Goal: Information Seeking & Learning: Learn about a topic

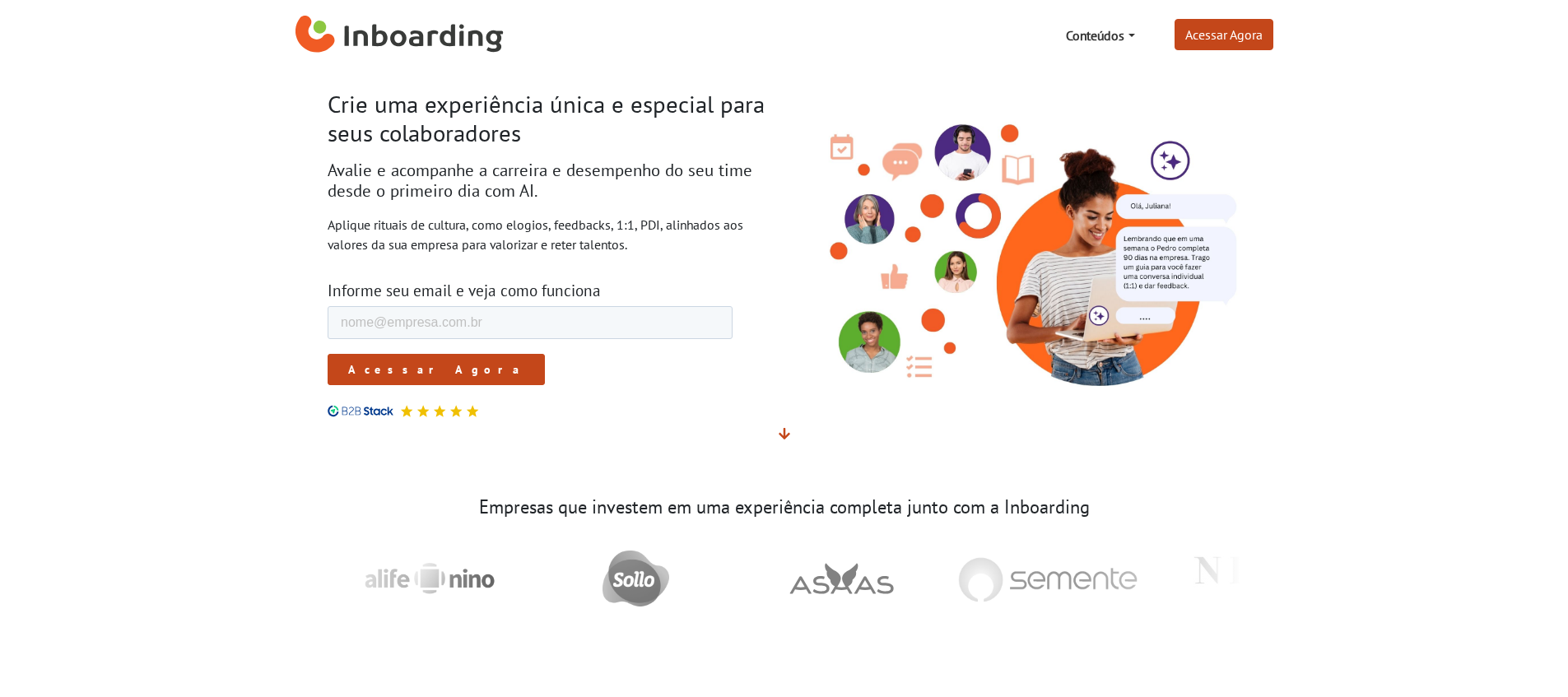
click at [438, 44] on img "Inboarding Home Page" at bounding box center [400, 35] width 208 height 49
drag, startPoint x: 1096, startPoint y: 571, endPoint x: 904, endPoint y: 555, distance: 192.7
click at [903, 555] on div at bounding box center [784, 579] width 913 height 82
drag, startPoint x: 1145, startPoint y: 586, endPoint x: 1030, endPoint y: 583, distance: 115.0
click at [1030, 583] on div at bounding box center [784, 579] width 913 height 82
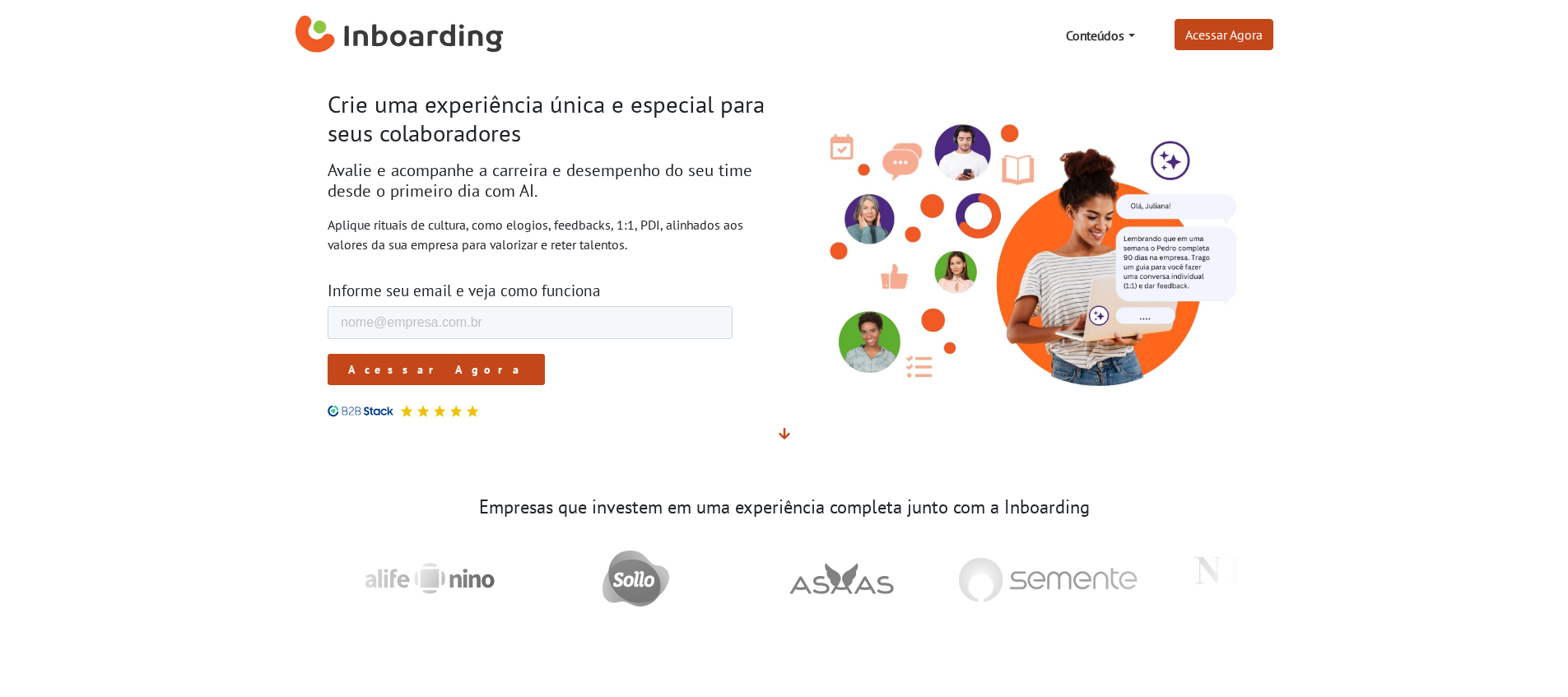
drag, startPoint x: 1075, startPoint y: 587, endPoint x: 1023, endPoint y: 652, distance: 83.2
click at [1098, 29] on link "Conteúdos" at bounding box center [1100, 34] width 82 height 33
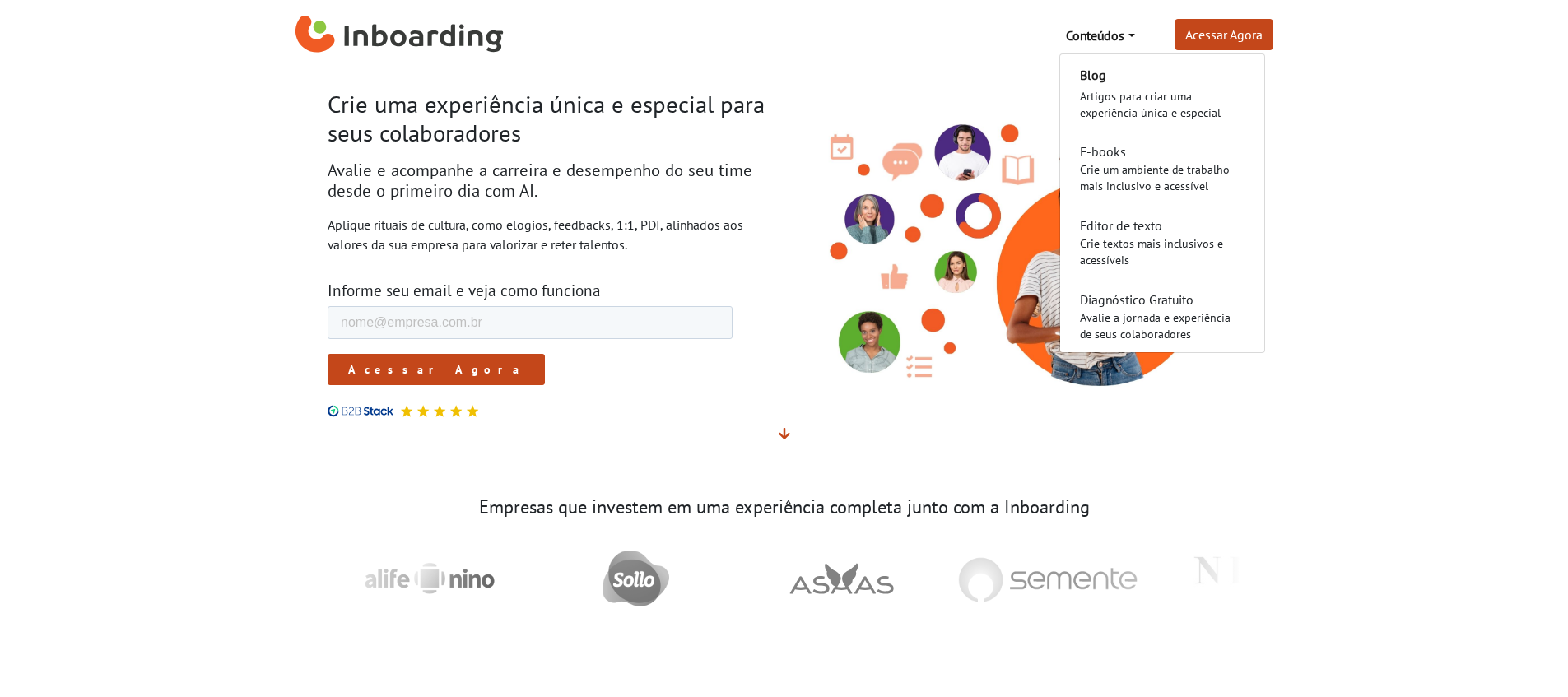
click at [777, 286] on div "Crie uma experiência única e especial para seus colaboradores Avalie e acompanh…" at bounding box center [550, 253] width 469 height 327
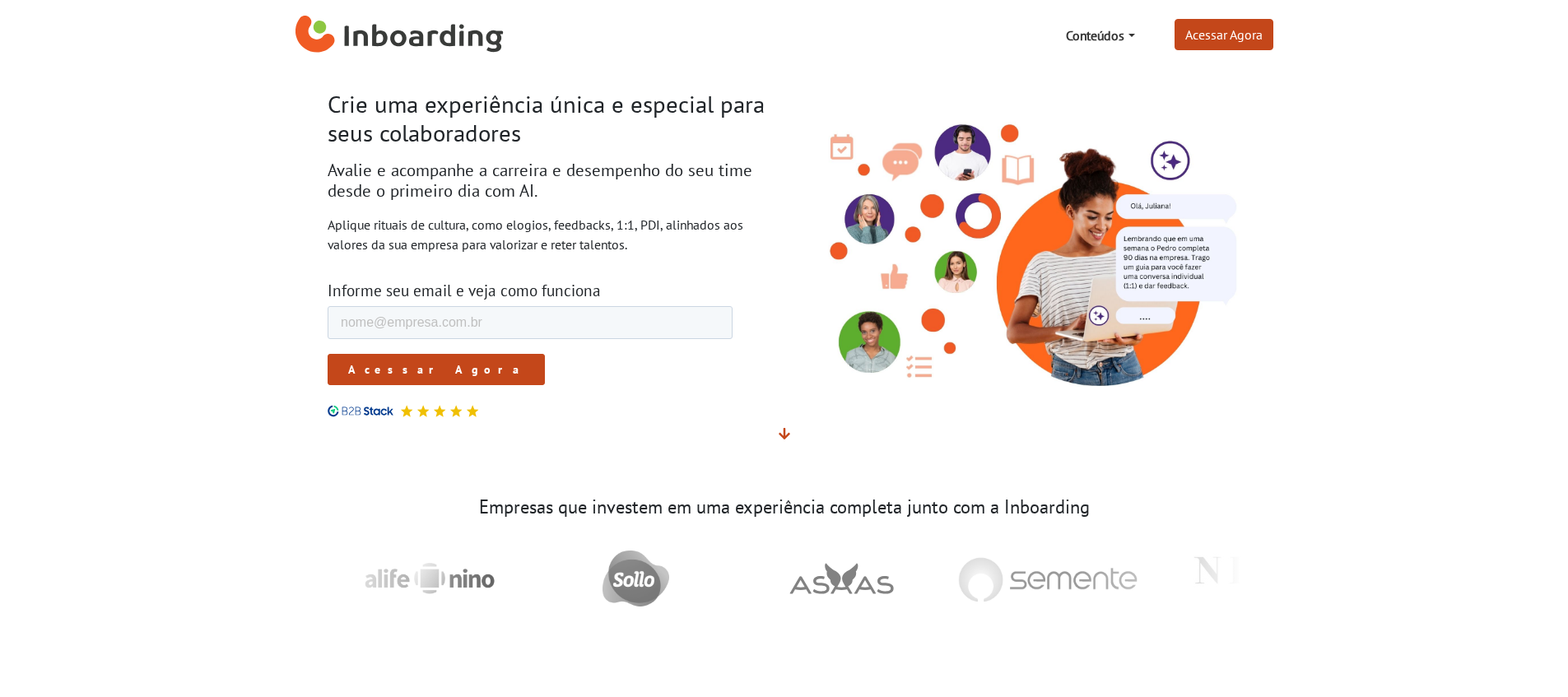
click at [784, 440] on span at bounding box center [784, 434] width 11 height 17
click at [784, 436] on icon at bounding box center [784, 434] width 11 height 13
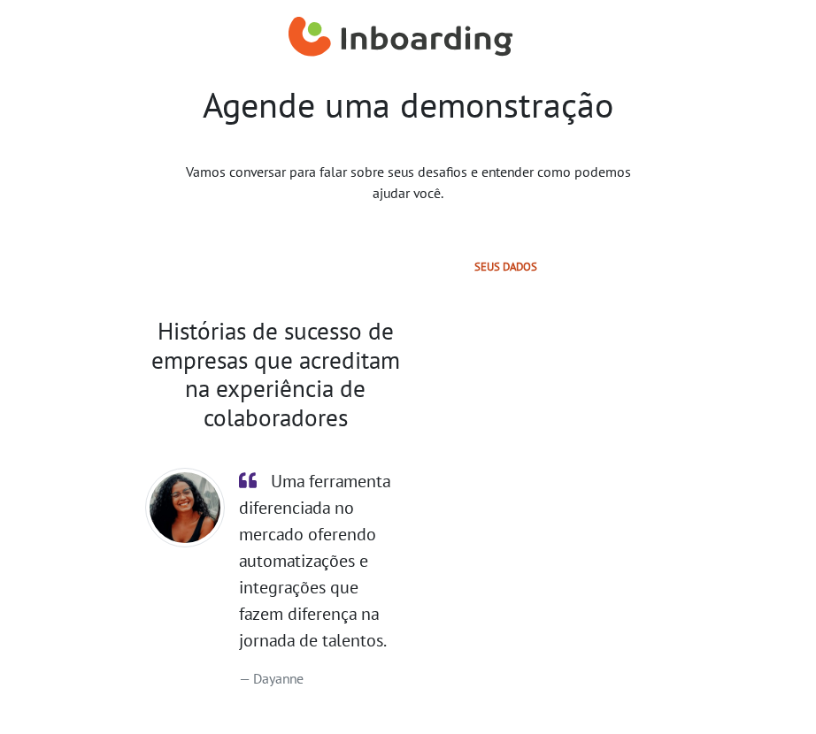
select select "BR"
